Goal: Task Accomplishment & Management: Use online tool/utility

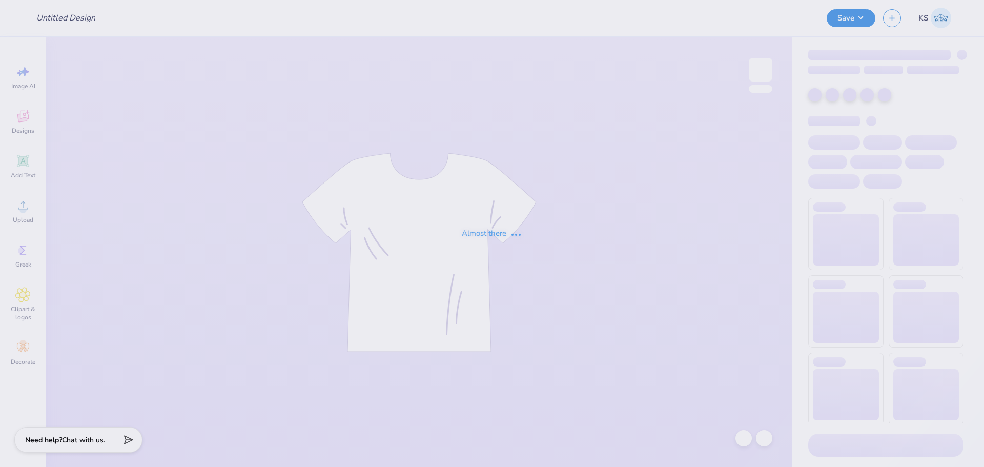
type input "Pepp Democrats Club"
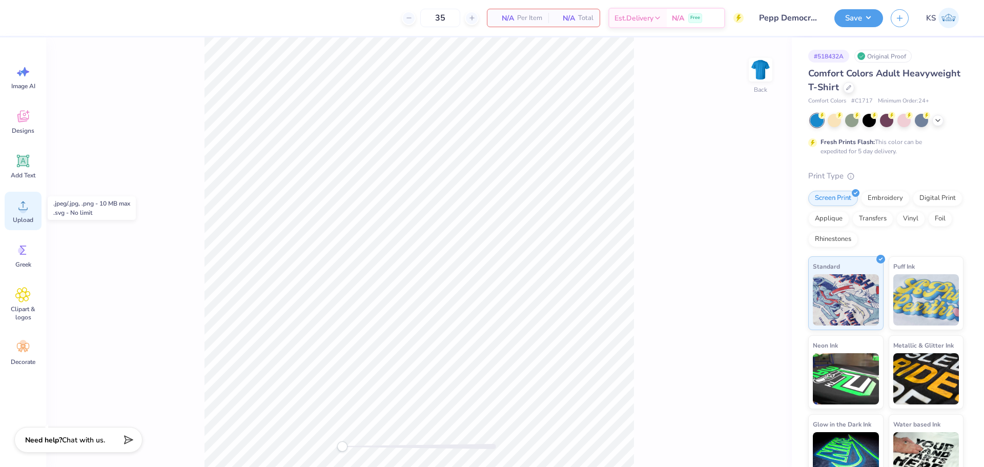
click at [25, 210] on icon at bounding box center [22, 205] width 9 height 9
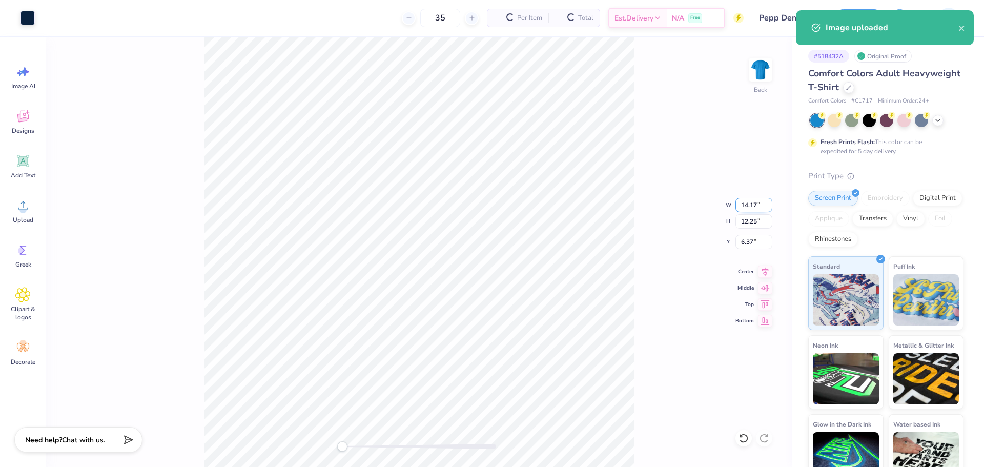
click at [748, 208] on input "14.17" at bounding box center [754, 205] width 37 height 14
type input "12.00"
type input "10.37"
type input "7.31"
click at [749, 206] on input "12.00" at bounding box center [754, 205] width 37 height 14
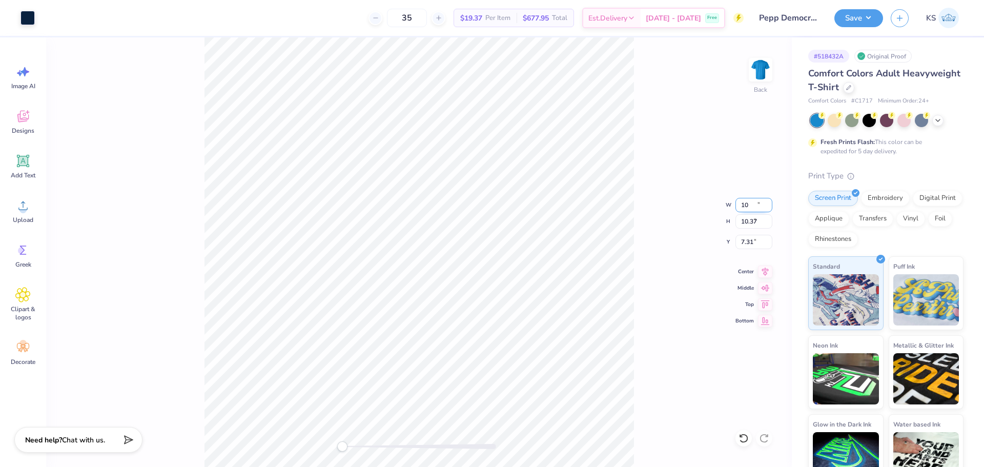
type input "10.00"
type input "8.65"
click at [743, 245] on input "8.18" at bounding box center [754, 242] width 37 height 14
drag, startPoint x: 741, startPoint y: 235, endPoint x: 747, endPoint y: 239, distance: 7.1
click at [743, 236] on input "3" at bounding box center [754, 242] width 37 height 14
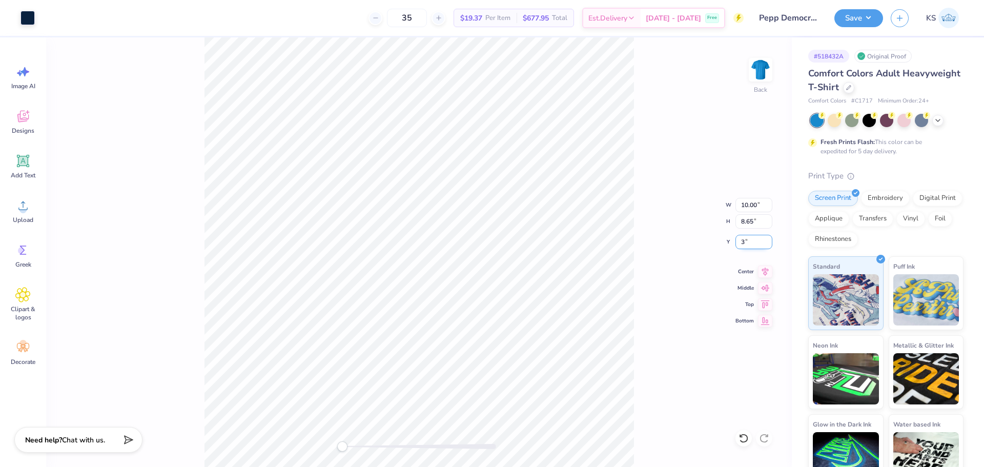
click at [751, 240] on input "3" at bounding box center [754, 242] width 37 height 14
type input "2"
click at [644, 211] on div "Back W 10.00 10.00 " H 8.65 8.65 " Y 2 2 " Center Middle Top Bottom" at bounding box center [419, 252] width 746 height 430
drag, startPoint x: 356, startPoint y: 446, endPoint x: 364, endPoint y: 444, distance: 8.8
click at [364, 444] on div at bounding box center [419, 446] width 154 height 5
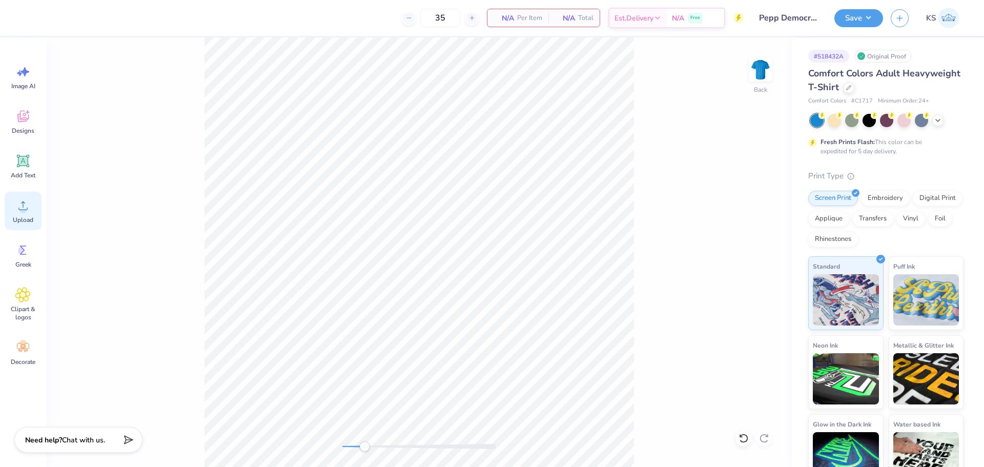
click at [25, 207] on circle at bounding box center [22, 209] width 7 height 7
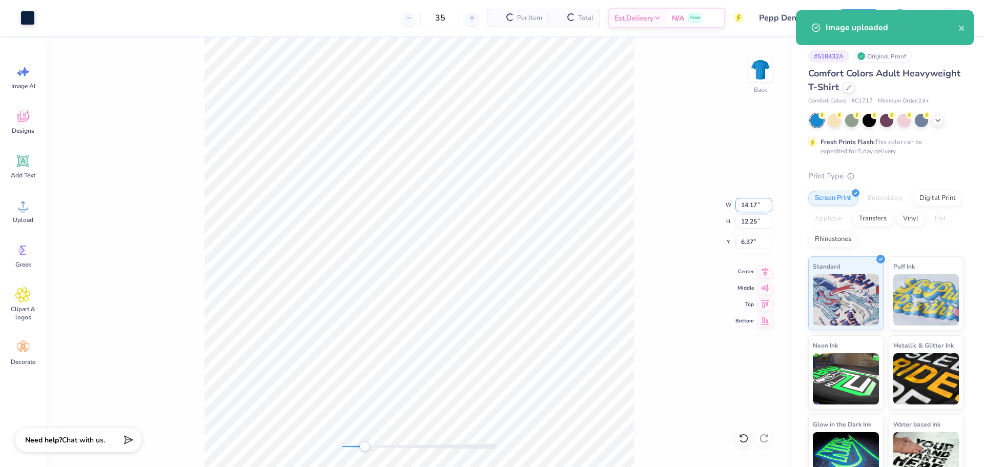
click at [757, 207] on input "14.17" at bounding box center [754, 205] width 37 height 14
type input "12.00"
type input "10.37"
drag, startPoint x: 754, startPoint y: 242, endPoint x: 756, endPoint y: 229, distance: 14.0
click at [754, 241] on input "7.31" at bounding box center [754, 242] width 37 height 14
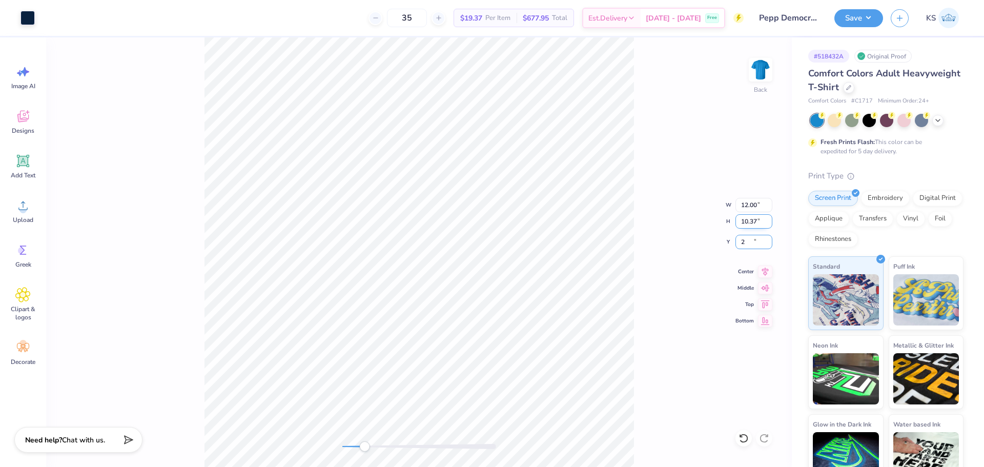
type input "2"
click at [331, 444] on div "Back" at bounding box center [419, 252] width 746 height 430
click at [348, 446] on div "Accessibility label" at bounding box center [347, 446] width 10 height 10
click at [378, 271] on li "Group" at bounding box center [393, 276] width 80 height 20
click at [556, 56] on div "Back" at bounding box center [419, 252] width 746 height 430
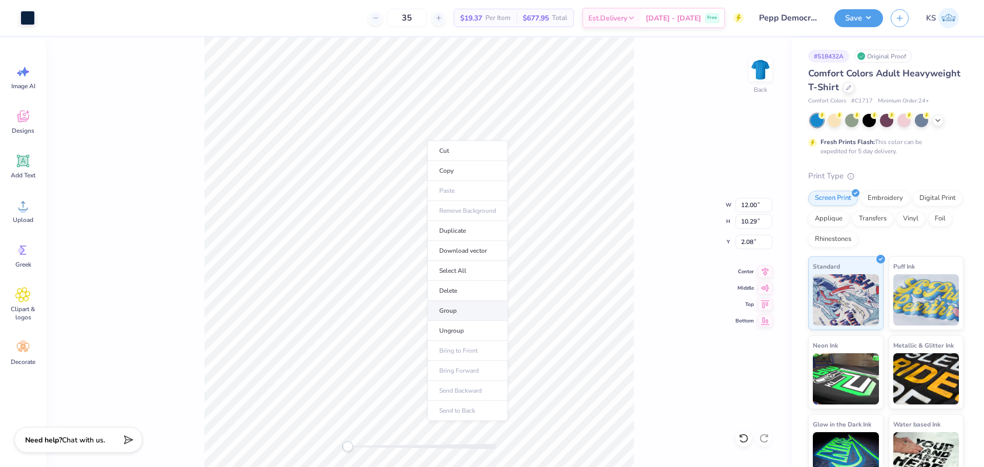
click at [457, 310] on li "Group" at bounding box center [468, 311] width 80 height 20
click at [324, 445] on div "Back W 12.00 12.00 " H 10.29 10.29 " Y 2.08 2.08 " Center [GEOGRAPHIC_DATA]" at bounding box center [419, 252] width 746 height 430
click at [835, 23] on div "Save" at bounding box center [859, 18] width 49 height 18
click at [846, 17] on button "Save" at bounding box center [859, 17] width 49 height 18
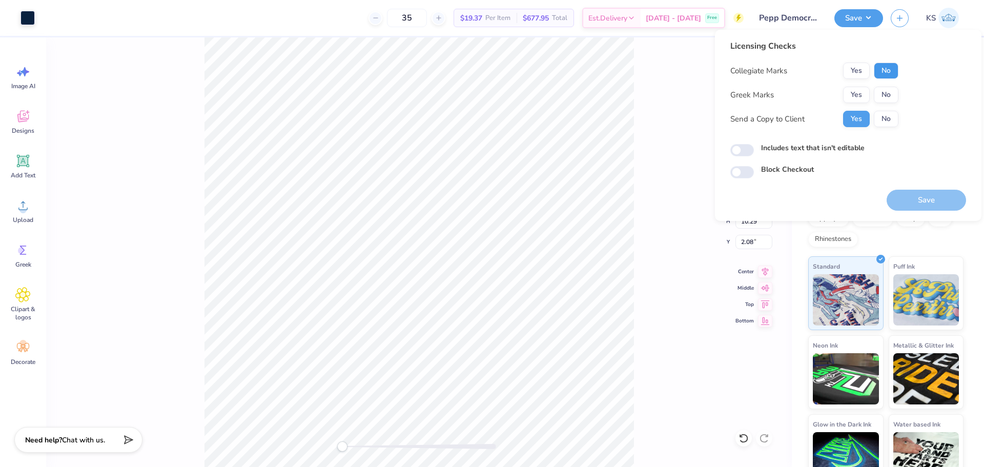
click at [882, 72] on button "No" at bounding box center [886, 71] width 25 height 16
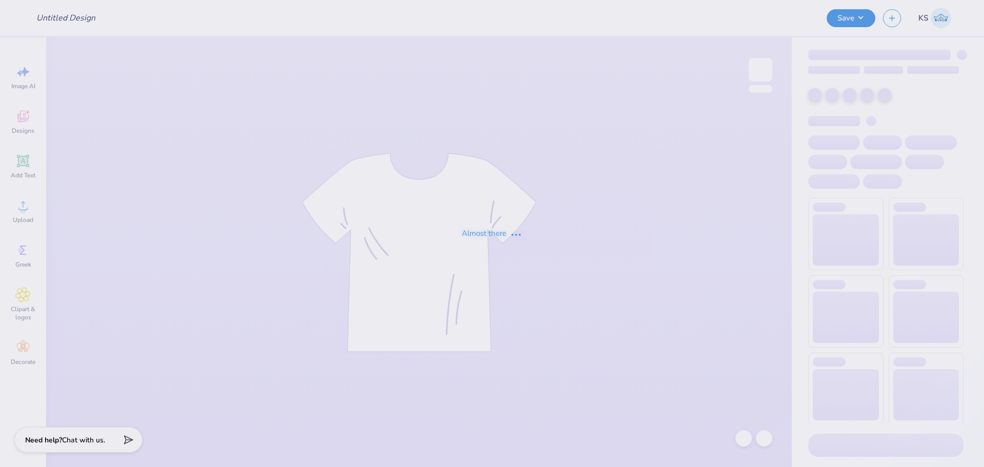
type input "parents weekend"
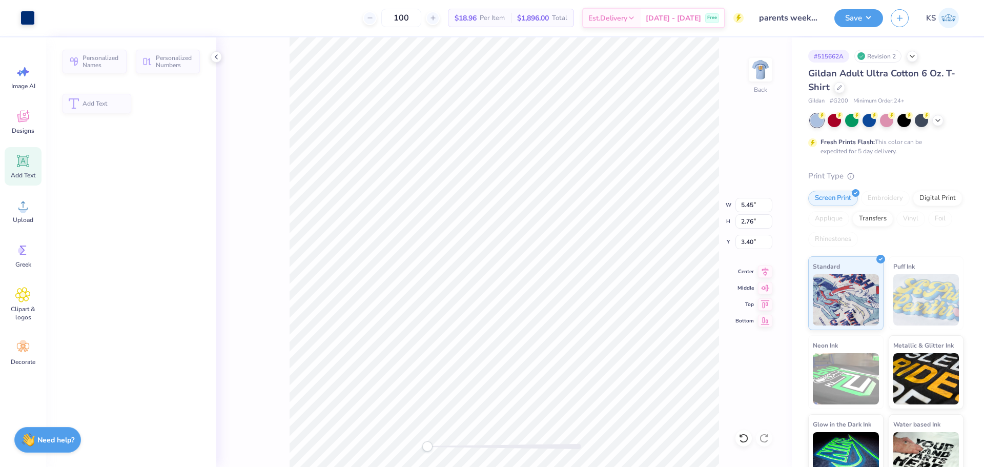
scroll to position [9, 1]
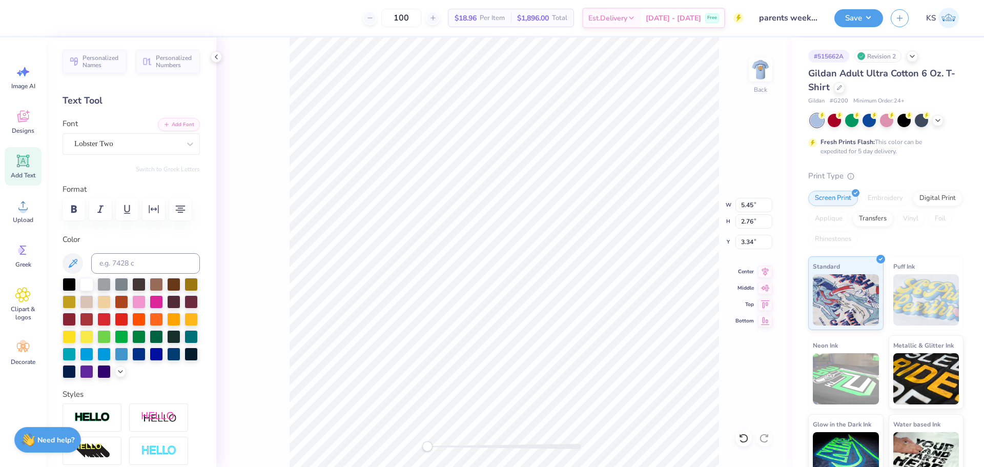
paste textarea "ilwaukee, WI"
type textarea "Milwaukee, WI"
type textarea "Parents weekend"
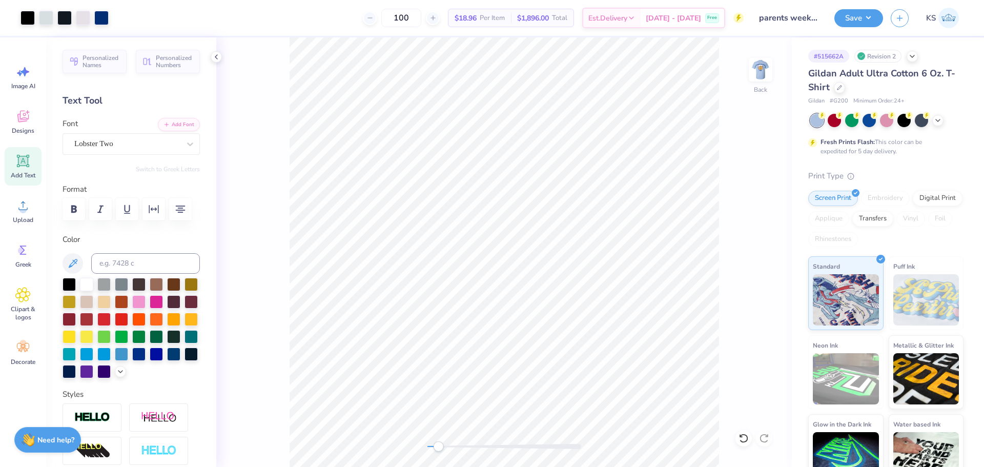
click at [438, 446] on div at bounding box center [505, 446] width 154 height 10
type input "5.45"
type input "0.66"
type input "8.65"
type input "4.18"
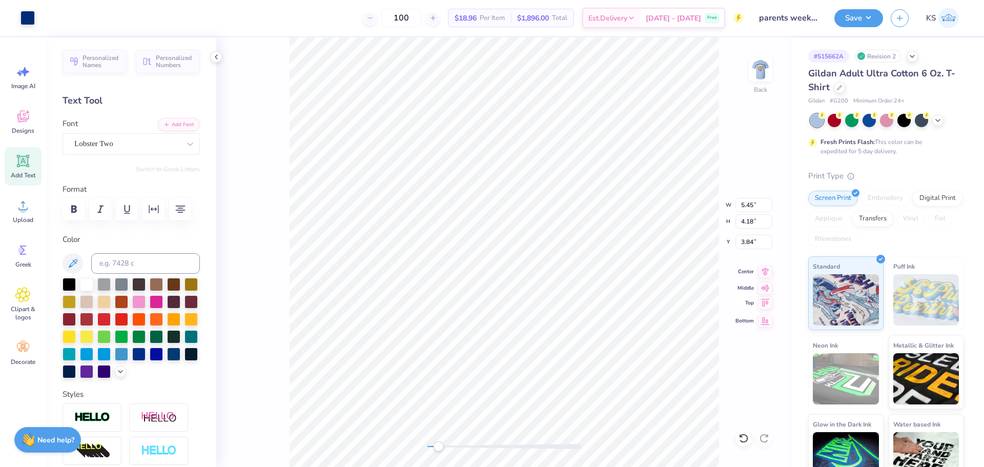
type input "3.90"
drag, startPoint x: 441, startPoint y: 446, endPoint x: 449, endPoint y: 441, distance: 9.0
click at [451, 444] on div "Accessibility label" at bounding box center [451, 446] width 10 height 10
click at [67, 16] on div at bounding box center [64, 17] width 14 height 14
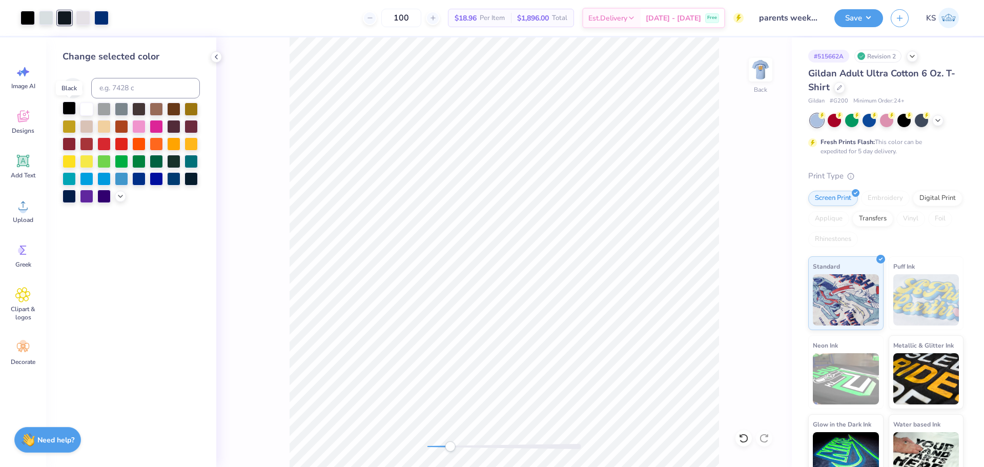
click at [70, 111] on div at bounding box center [69, 107] width 13 height 13
click at [18, 211] on icon at bounding box center [22, 205] width 15 height 15
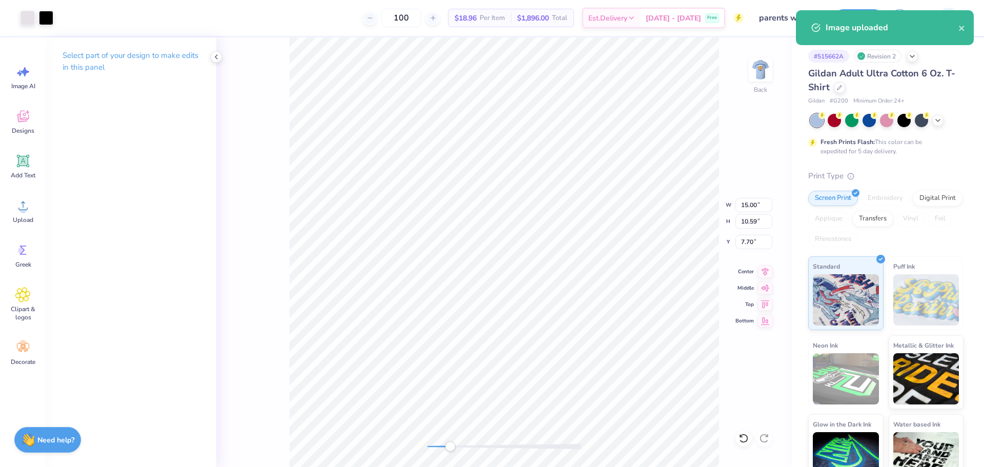
type input "3.57"
type input "2.52"
type input "4.73"
click at [757, 202] on input "3.57" at bounding box center [754, 205] width 37 height 14
type input "15.00"
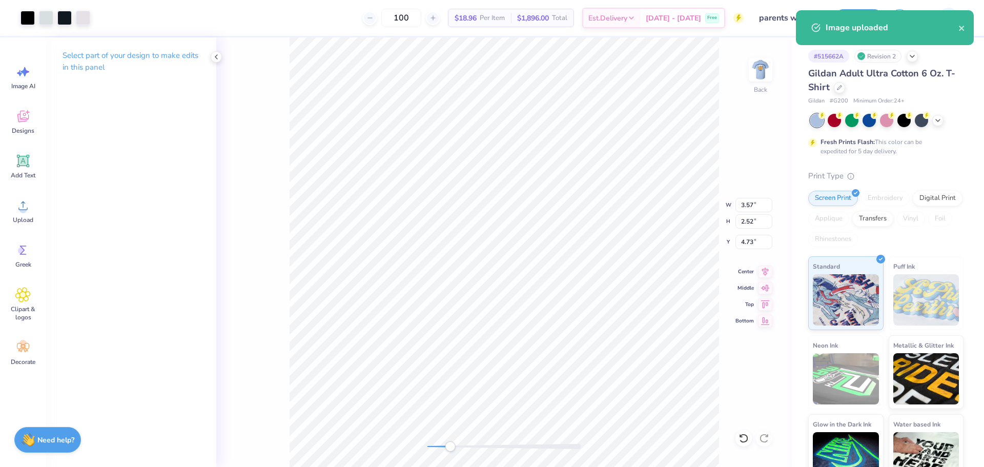
type input "10.59"
type input "7.70"
click at [754, 207] on input "15.00" at bounding box center [754, 205] width 37 height 14
paste input "3.57"
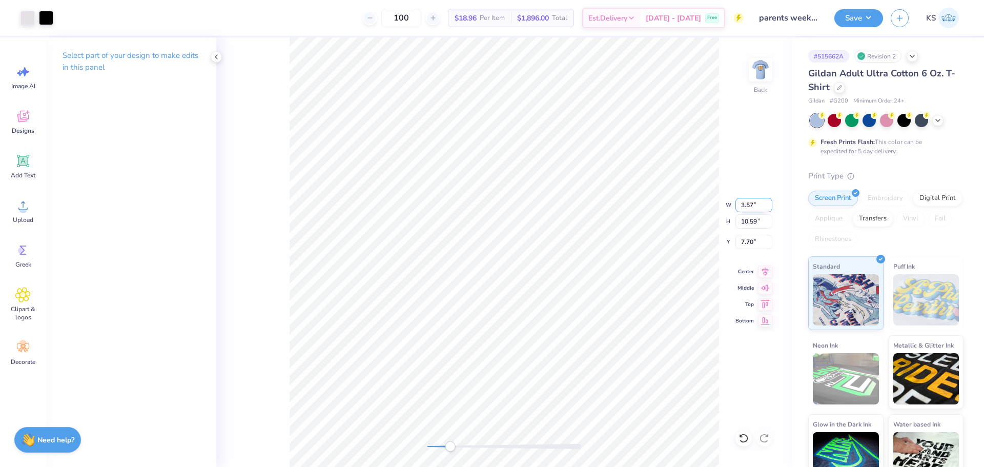
type input "3.57"
type input "2.52"
type input "4.73"
click at [738, 440] on div at bounding box center [744, 438] width 16 height 16
click at [746, 437] on icon at bounding box center [744, 438] width 10 height 10
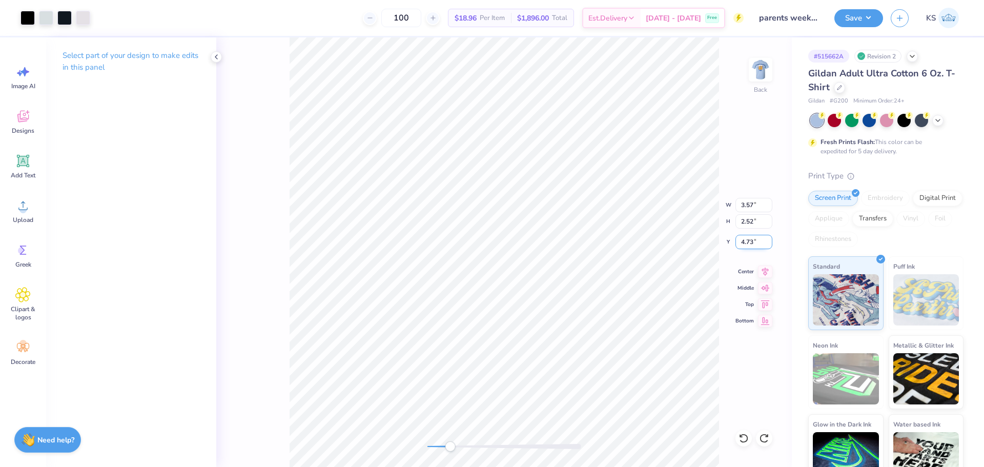
click at [750, 240] on input "4.73" at bounding box center [754, 242] width 37 height 14
click at [751, 241] on input "8.08" at bounding box center [754, 242] width 37 height 14
paste input "4.73"
type input "4.73"
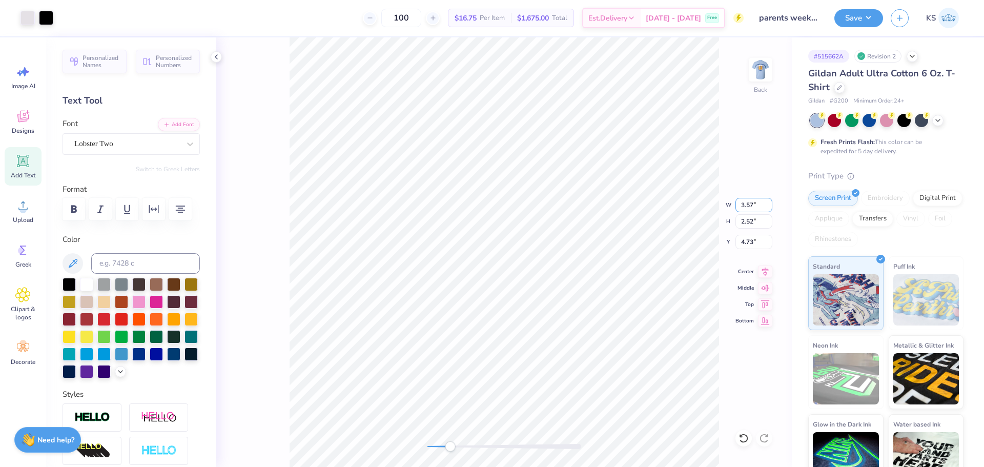
drag, startPoint x: 751, startPoint y: 206, endPoint x: 785, endPoint y: 206, distance: 33.8
click at [785, 206] on div "Back W 3.57 3.57 " H 2.52 2.52 " Y 4.73 4.73 " Center Middle Top Bottom" at bounding box center [504, 252] width 576 height 430
click at [756, 203] on input "3.57" at bounding box center [754, 205] width 37 height 14
type input "3.50"
type input "2.47"
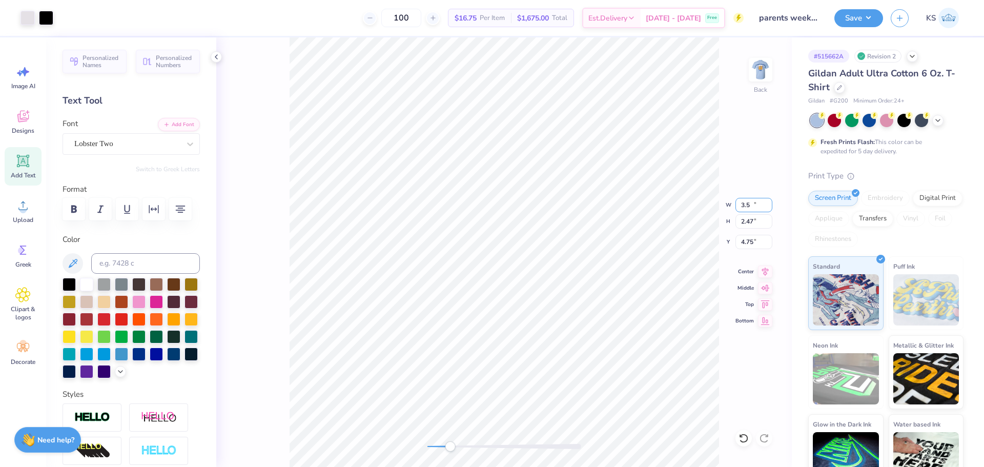
type input "4.75"
click at [754, 208] on input "3.50" at bounding box center [754, 205] width 37 height 14
type input "5.00"
type input "0.77"
type input "3.90"
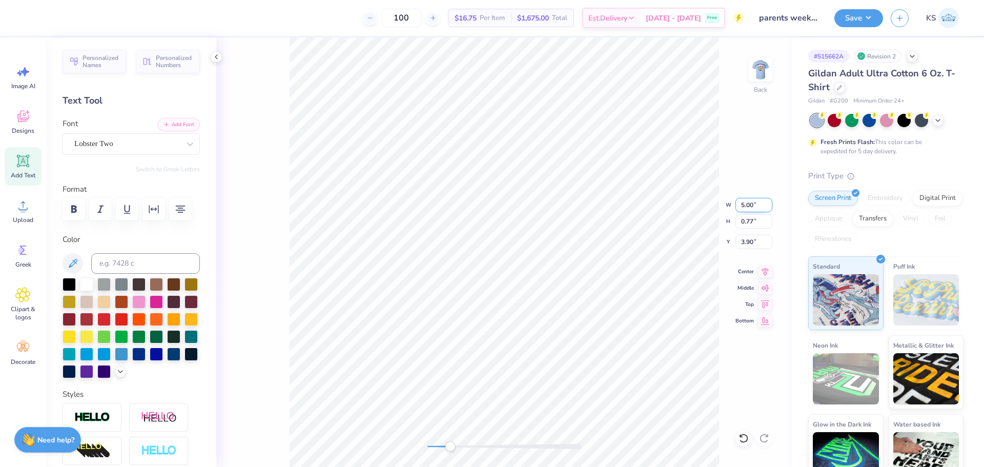
click at [754, 206] on input "5.00" at bounding box center [754, 205] width 37 height 14
paste input "3.5"
type input "3.50"
type input "0.54"
type input "4.01"
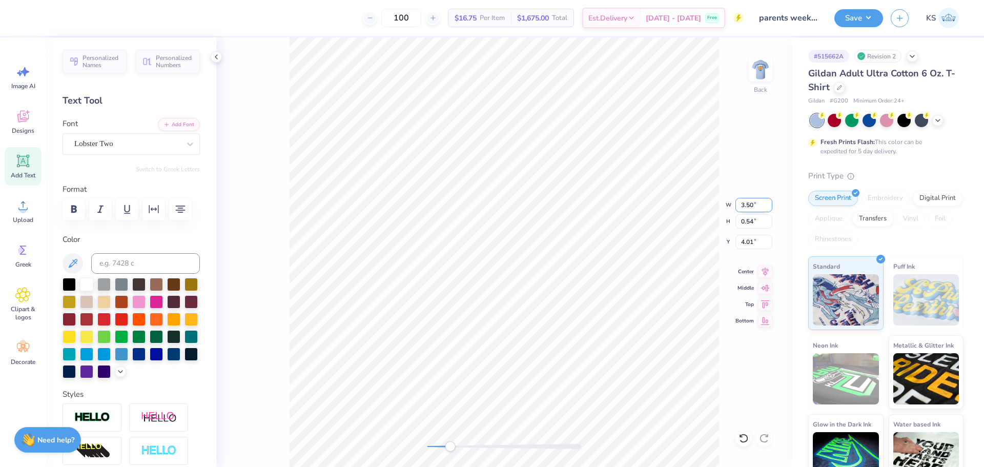
type input "5.45"
type input "0.66"
type input "7.25"
click at [746, 205] on input "5.45" at bounding box center [754, 205] width 37 height 14
paste input "3.50"
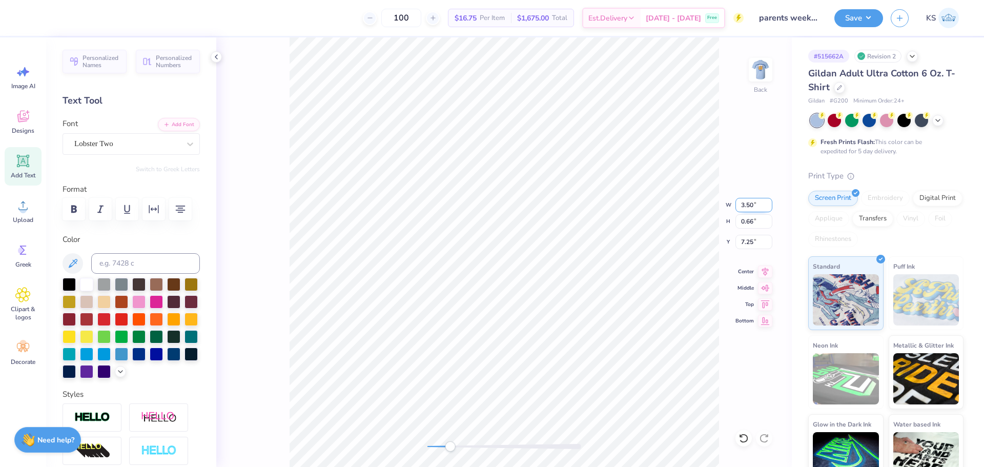
type input "3.50"
type input "0.43"
type input "7.37"
drag, startPoint x: 451, startPoint y: 445, endPoint x: 483, endPoint y: 445, distance: 32.8
click at [483, 445] on div "Accessibility label" at bounding box center [483, 446] width 10 height 10
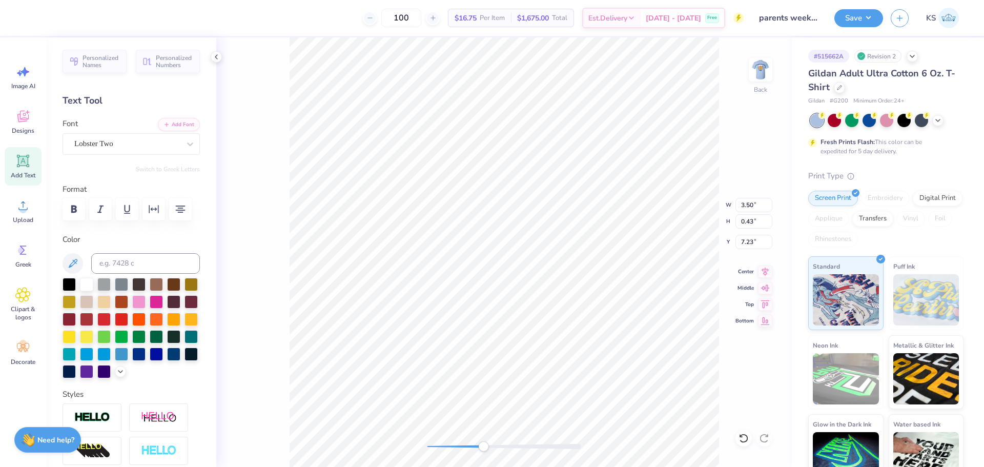
type input "0.54"
type input "4.07"
click at [428, 439] on div "Back" at bounding box center [504, 252] width 576 height 430
click at [750, 243] on input "4.12" at bounding box center [754, 242] width 37 height 14
click at [446, 439] on div "Back" at bounding box center [504, 252] width 576 height 430
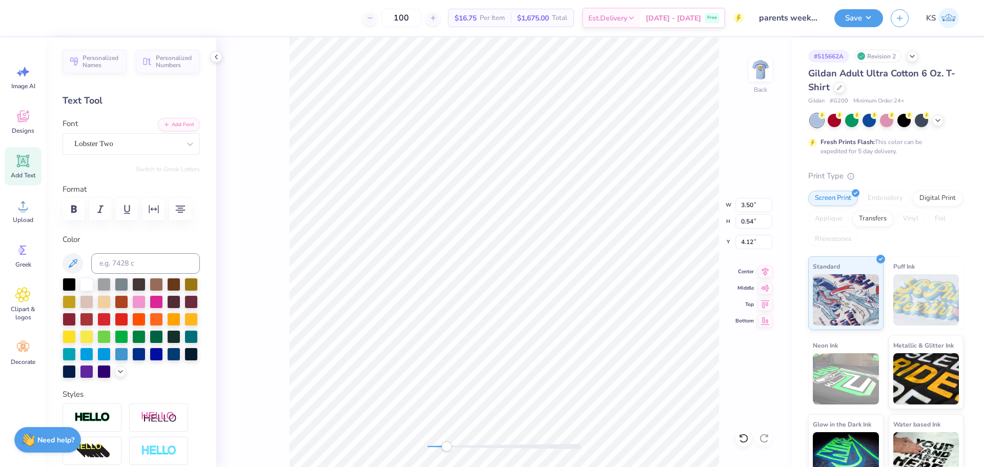
type input "0.43"
type input "7.23"
type input "0.54"
type input "4.12"
click at [762, 269] on icon at bounding box center [765, 270] width 14 height 12
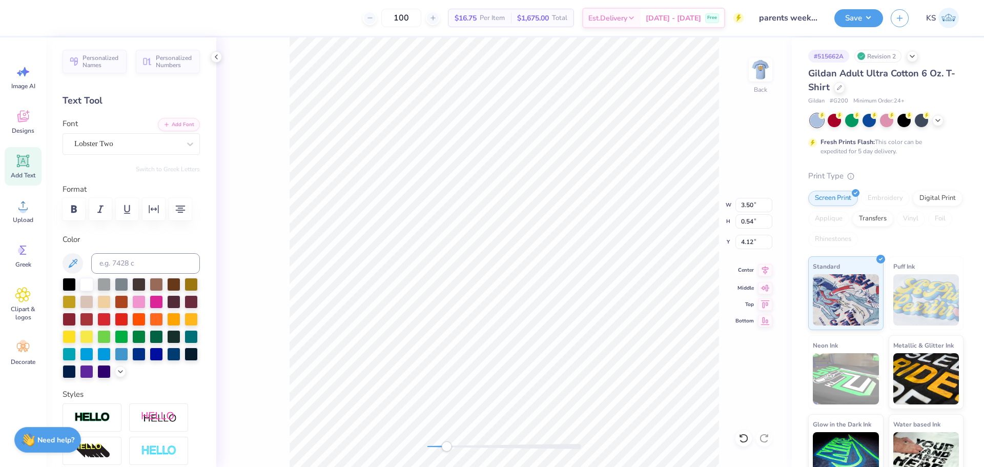
type input "2.47"
type input "4.75"
click at [768, 270] on icon at bounding box center [765, 270] width 14 height 12
type input "0.43"
type input "7.23"
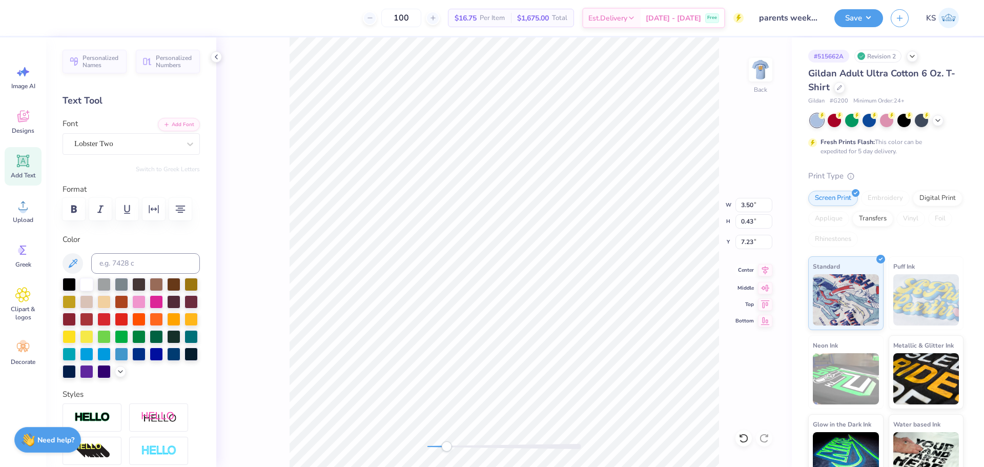
click at [765, 272] on icon at bounding box center [765, 270] width 14 height 12
drag, startPoint x: 445, startPoint y: 446, endPoint x: 445, endPoint y: 441, distance: 5.2
click at [444, 446] on div "Accessibility label" at bounding box center [442, 446] width 10 height 10
click at [765, 268] on icon at bounding box center [765, 270] width 14 height 12
drag, startPoint x: 741, startPoint y: 436, endPoint x: 743, endPoint y: 322, distance: 113.8
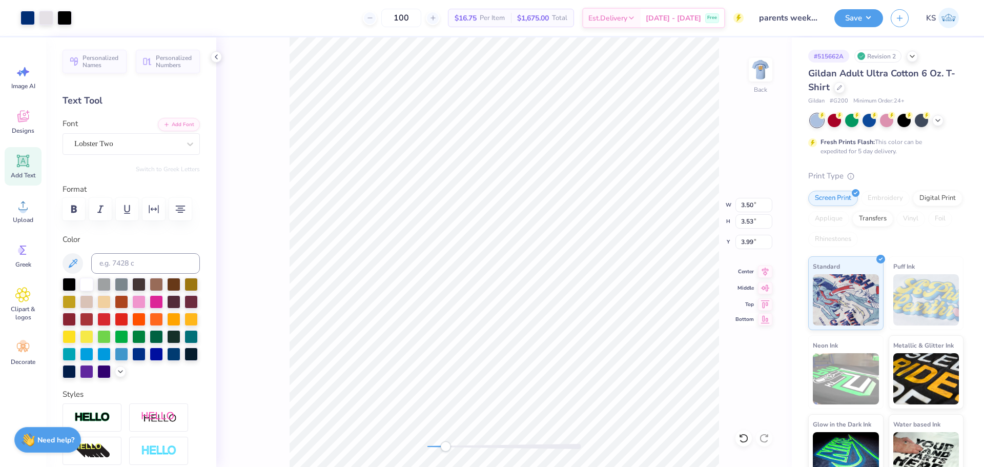
click at [742, 436] on icon at bounding box center [744, 438] width 10 height 10
type input "4.12"
click at [754, 244] on input "4.12" at bounding box center [754, 242] width 37 height 14
click at [755, 233] on div "Back W 3.50 3.50 " H 3.53 3.53 " Y 4.12 4.12 " Center Middle Top Bottom" at bounding box center [504, 252] width 576 height 430
click at [750, 242] on input "4.12" at bounding box center [754, 242] width 37 height 14
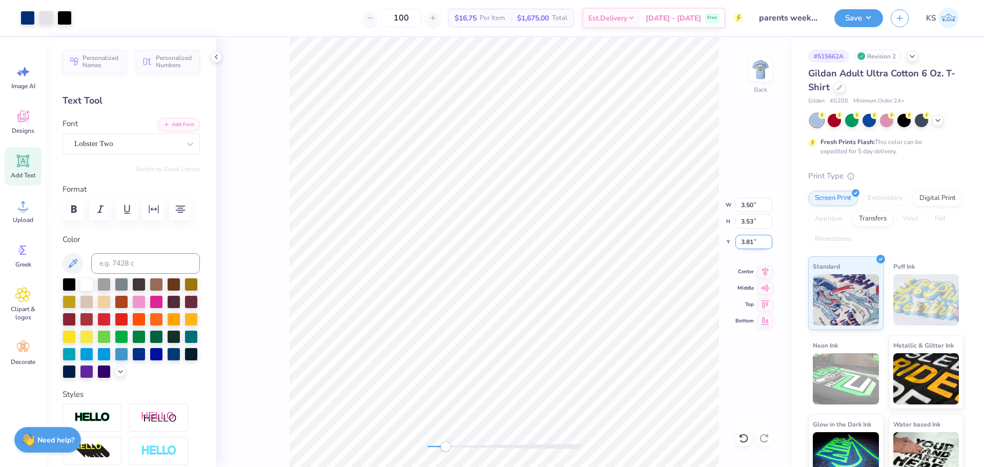
type input "3.81"
drag, startPoint x: 448, startPoint y: 450, endPoint x: 426, endPoint y: 442, distance: 22.9
click at [426, 444] on div "Accessibility label" at bounding box center [427, 446] width 10 height 10
type input "0.54"
type input "3.81"
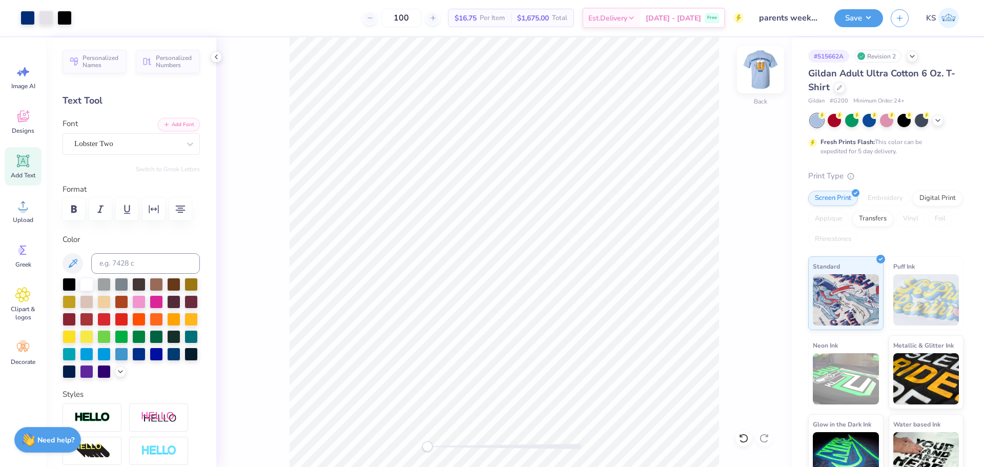
click at [755, 62] on img at bounding box center [760, 69] width 41 height 41
drag, startPoint x: 463, startPoint y: 444, endPoint x: 444, endPoint y: 442, distance: 18.6
click at [444, 444] on div at bounding box center [505, 446] width 154 height 5
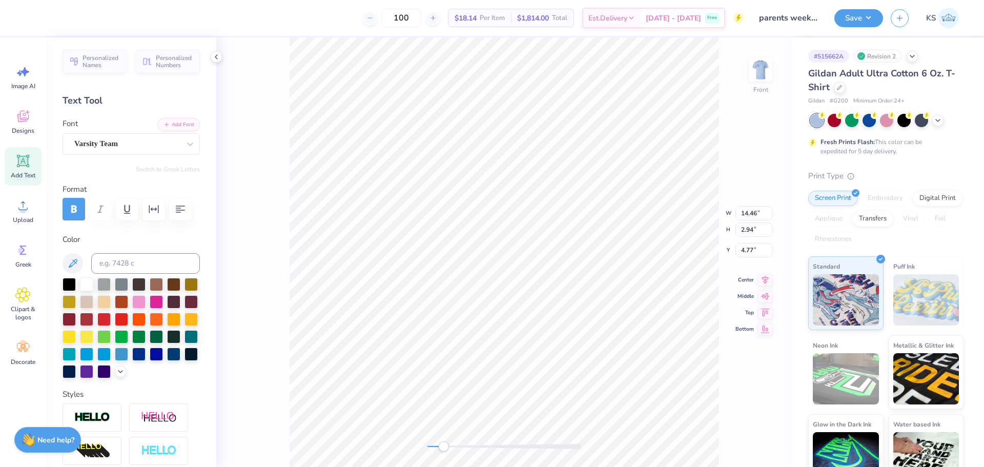
click at [443, 450] on div "Accessibility label" at bounding box center [443, 446] width 10 height 10
type input "9.11"
type input "7.75"
type input "6.25"
type input "3.19"
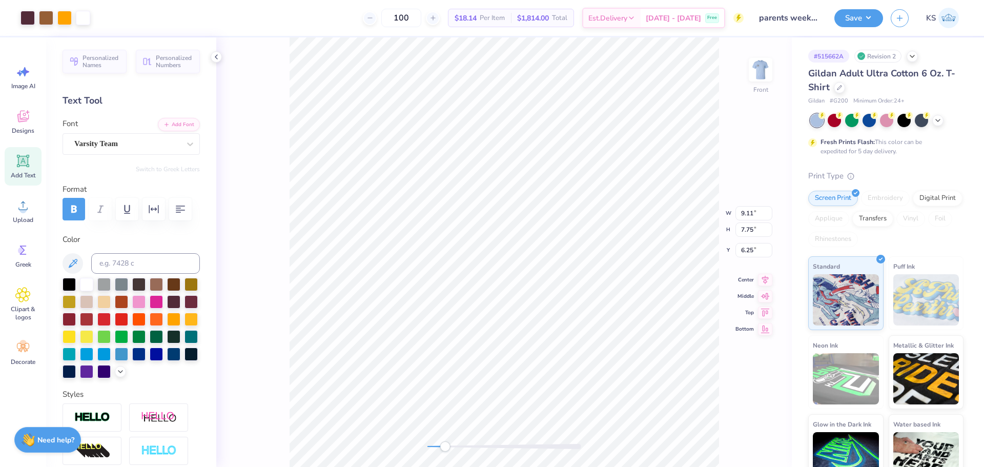
type input "1.10"
type input "14.25"
type input "14.46"
type input "10.58"
type input "4.77"
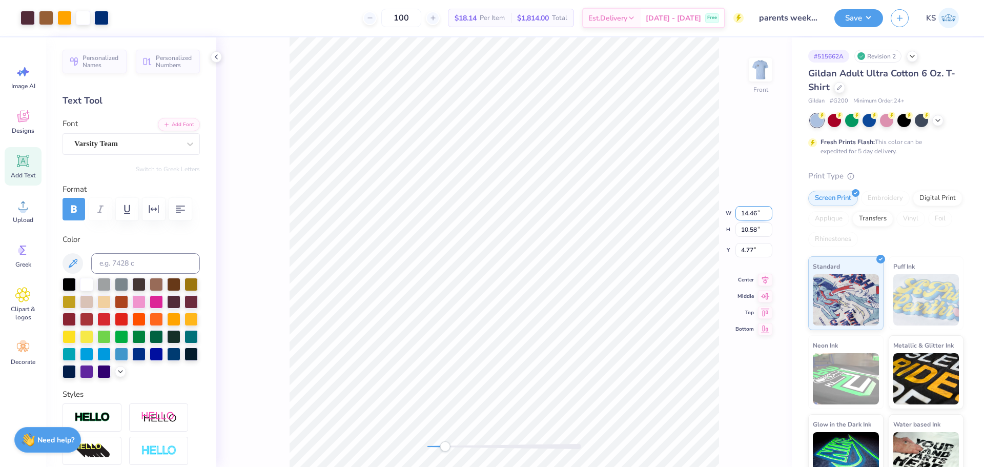
click at [757, 213] on input "14.46" at bounding box center [754, 213] width 37 height 14
click at [752, 249] on input "4.77" at bounding box center [754, 250] width 37 height 14
click at [747, 214] on input "14.46" at bounding box center [754, 213] width 37 height 14
type input "12.50"
type input "9.14"
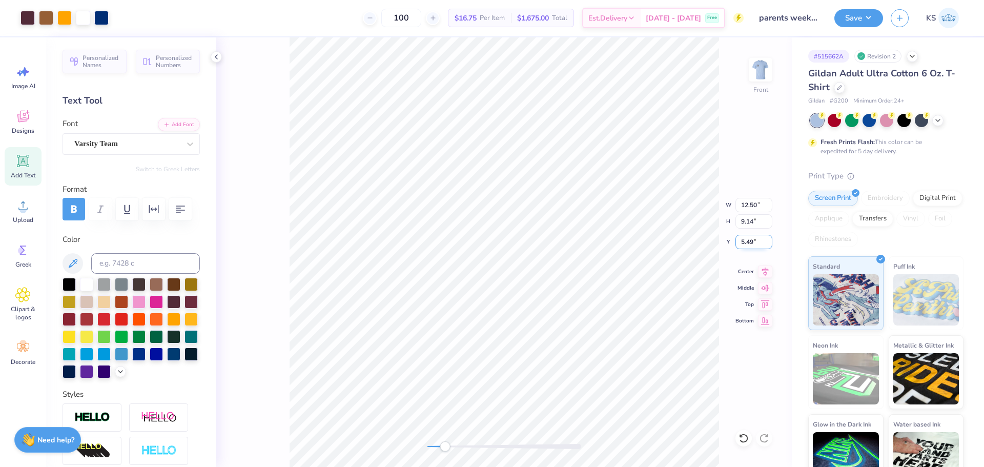
click at [744, 244] on input "5.49" at bounding box center [754, 242] width 37 height 14
paste input "4.77"
type input "4.77"
drag, startPoint x: 443, startPoint y: 449, endPoint x: 432, endPoint y: 450, distance: 10.9
click at [432, 450] on div "Accessibility label" at bounding box center [432, 446] width 10 height 10
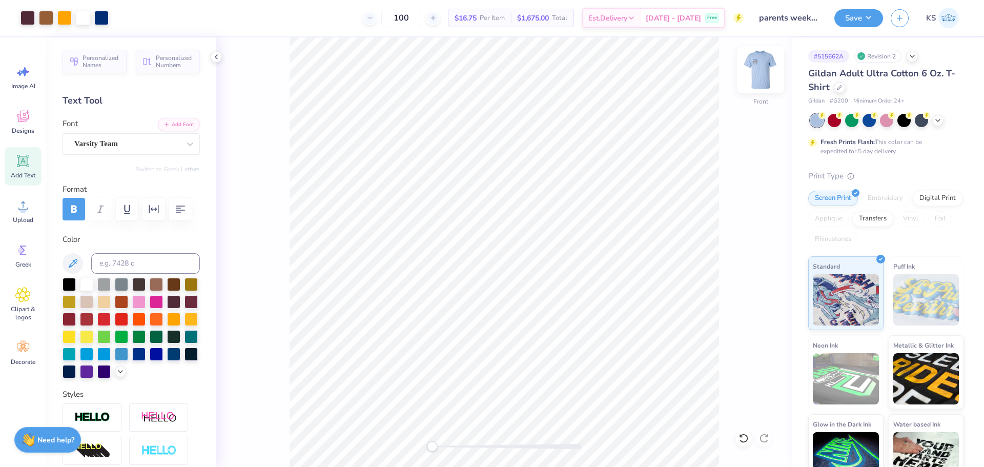
click at [762, 75] on img at bounding box center [760, 69] width 41 height 41
click at [760, 86] on img at bounding box center [760, 69] width 41 height 41
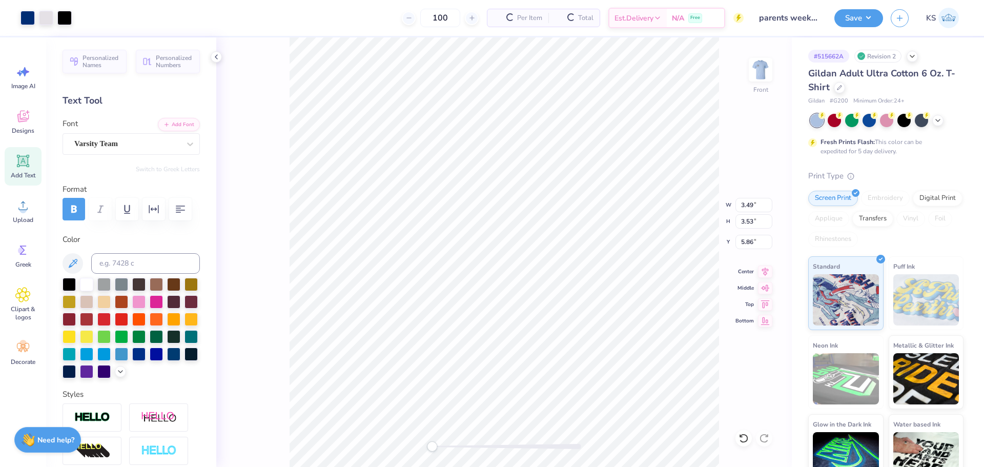
type input "3.49"
type input "5.86"
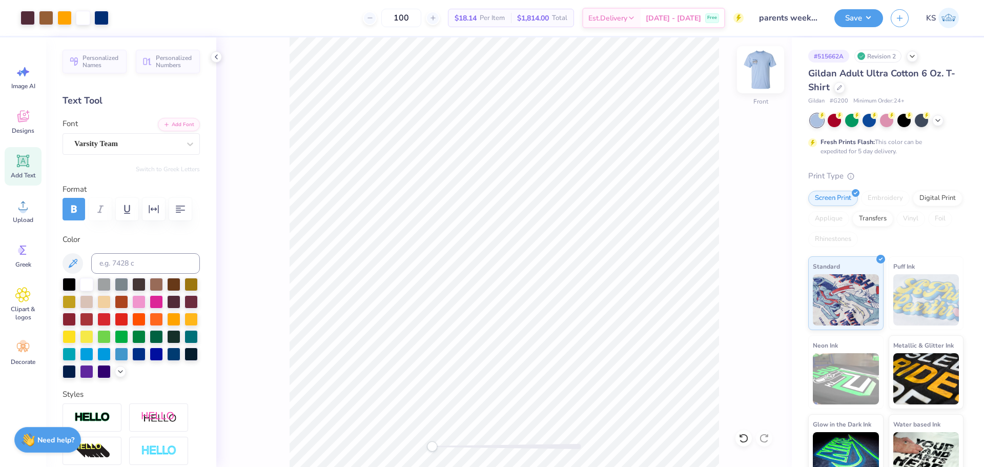
click at [755, 68] on img at bounding box center [760, 69] width 41 height 41
click at [752, 78] on img at bounding box center [760, 69] width 41 height 41
click at [769, 74] on img at bounding box center [760, 69] width 41 height 41
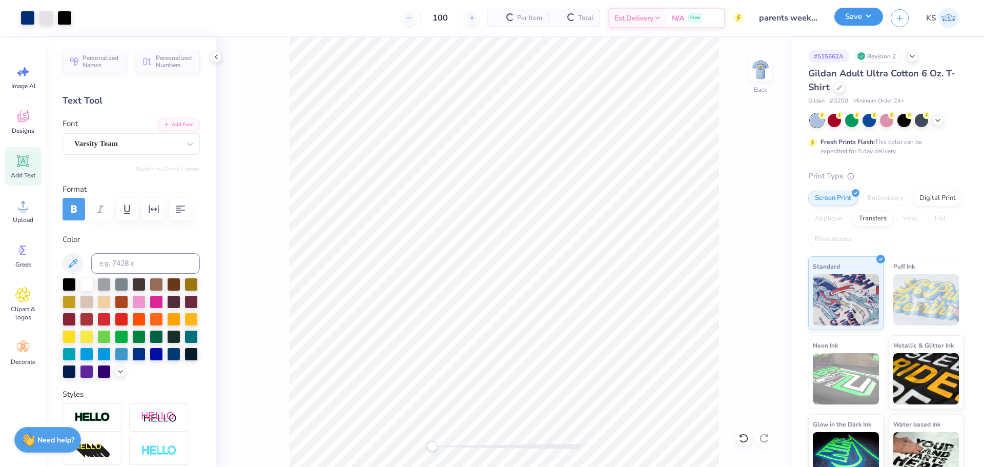
click at [845, 20] on button "Save" at bounding box center [859, 17] width 49 height 18
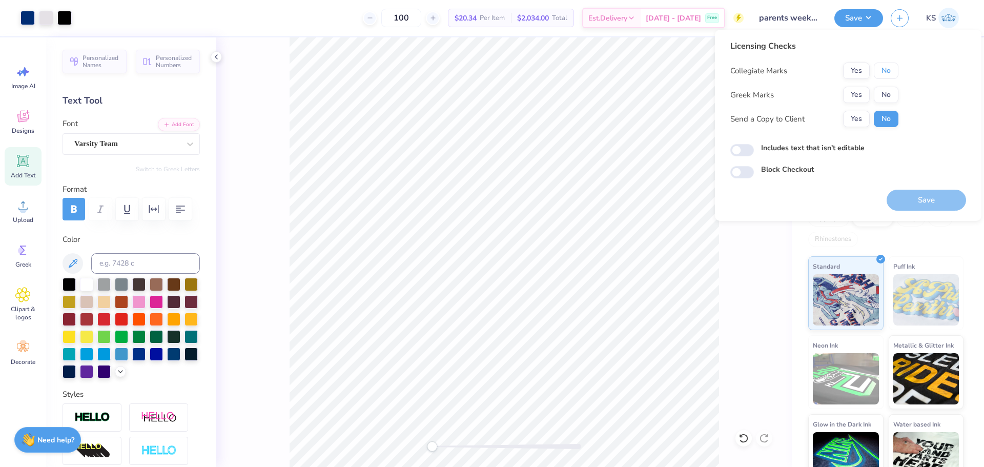
click at [888, 71] on button "No" at bounding box center [886, 71] width 25 height 16
click at [879, 107] on div "Collegiate Marks Yes No Greek Marks Yes No Send a Copy to Client Yes No" at bounding box center [814, 95] width 168 height 65
click at [882, 97] on button "No" at bounding box center [886, 95] width 25 height 16
click at [858, 123] on button "Yes" at bounding box center [856, 119] width 27 height 16
click at [924, 214] on div "Licensing Checks Collegiate Marks Yes No Greek Marks Yes No Send a Copy to Clie…" at bounding box center [848, 125] width 267 height 191
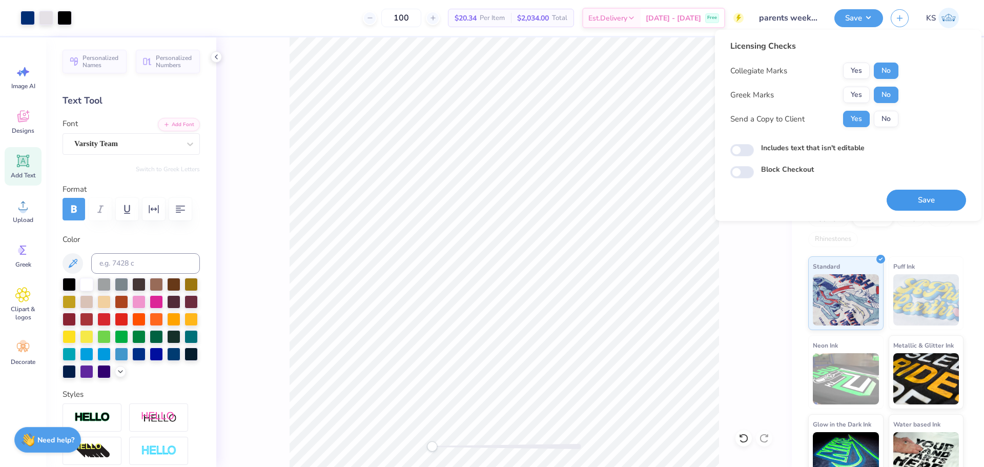
click at [924, 197] on button "Save" at bounding box center [926, 200] width 79 height 21
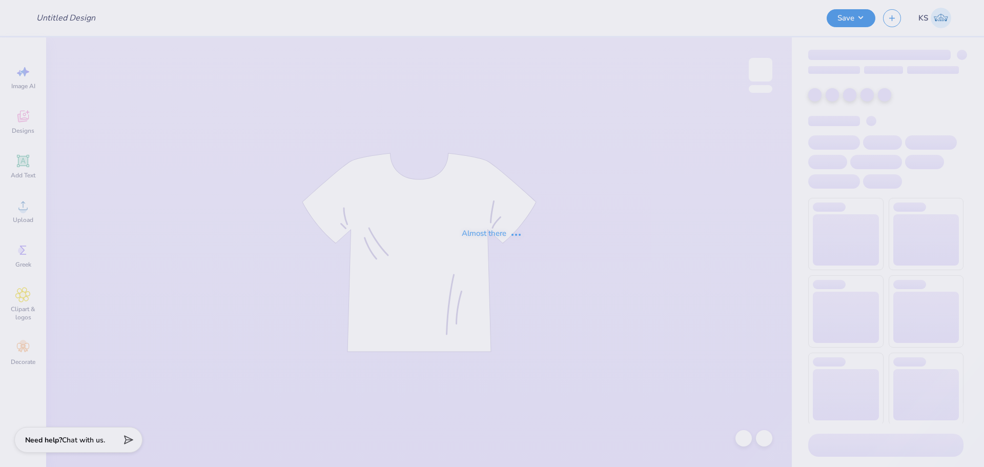
type input "ISU red polka dot"
